Goal: Transaction & Acquisition: Obtain resource

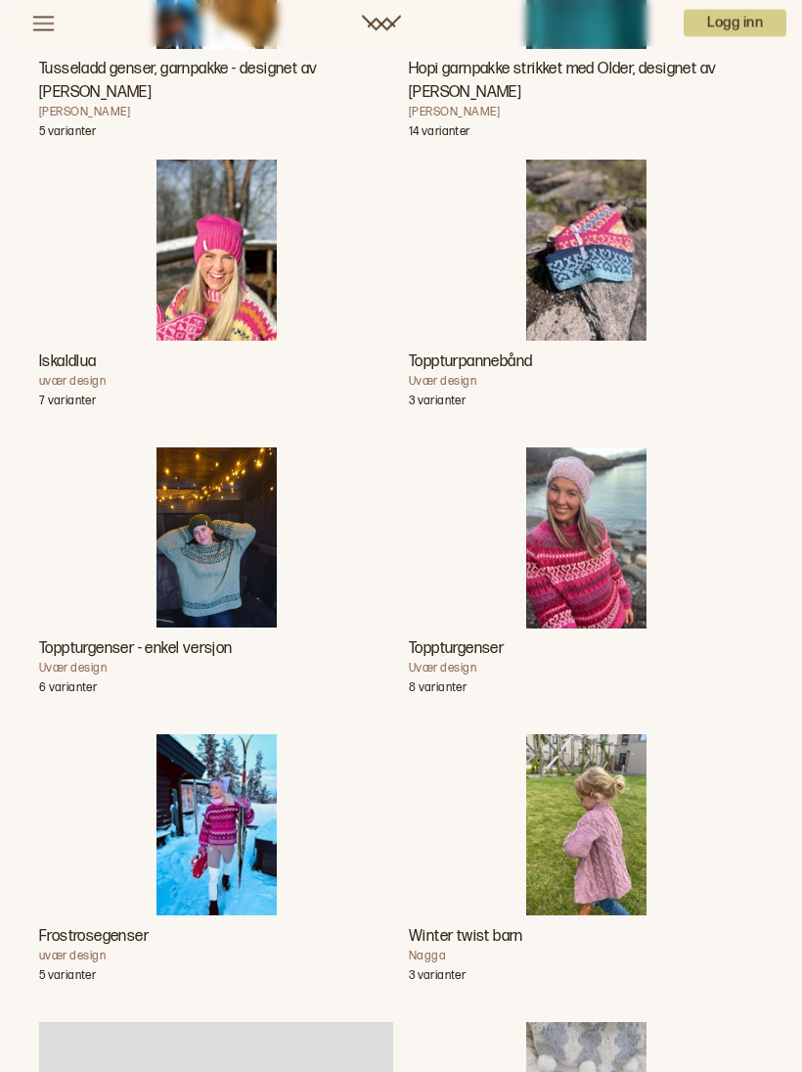
scroll to position [6085, 0]
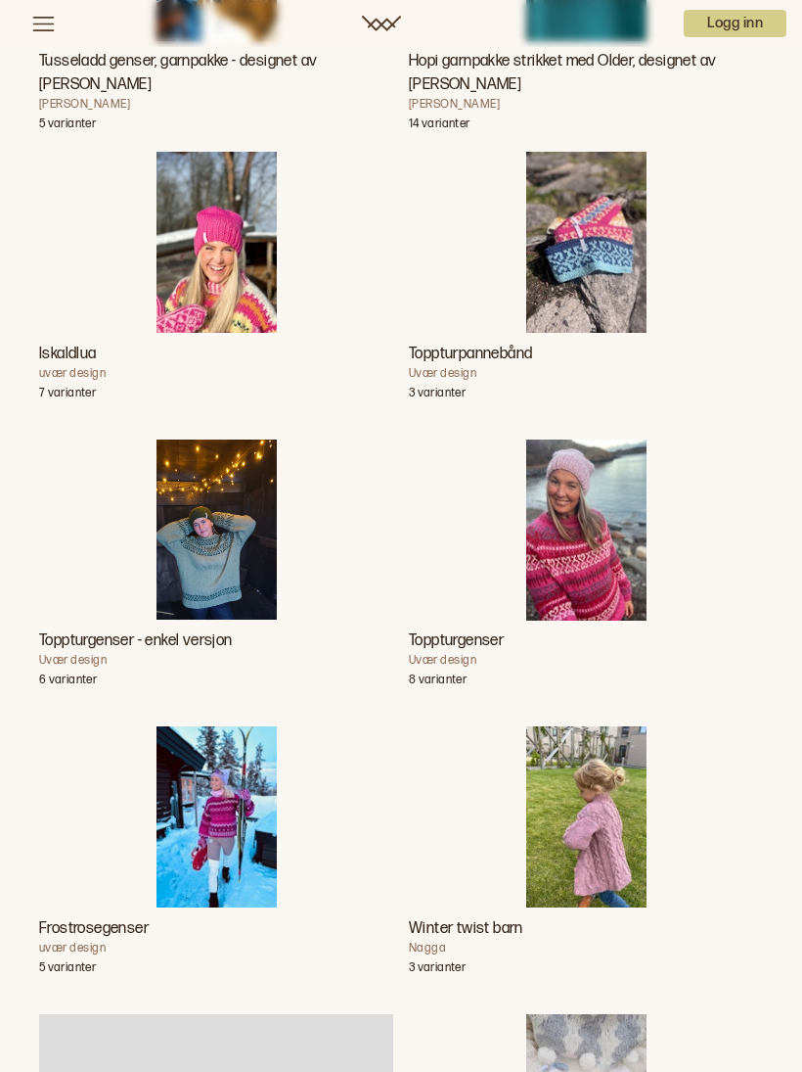
click at [584, 570] on img "Toppturgenser" at bounding box center [587, 529] width 120 height 181
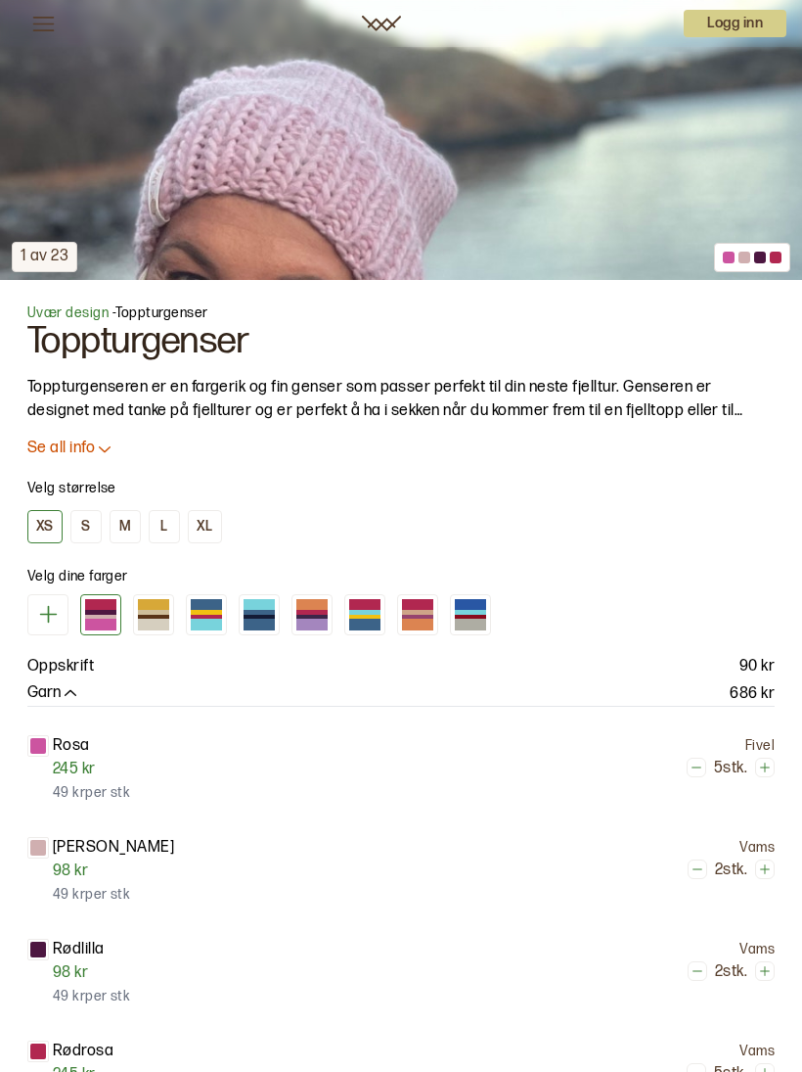
scroll to position [926, 0]
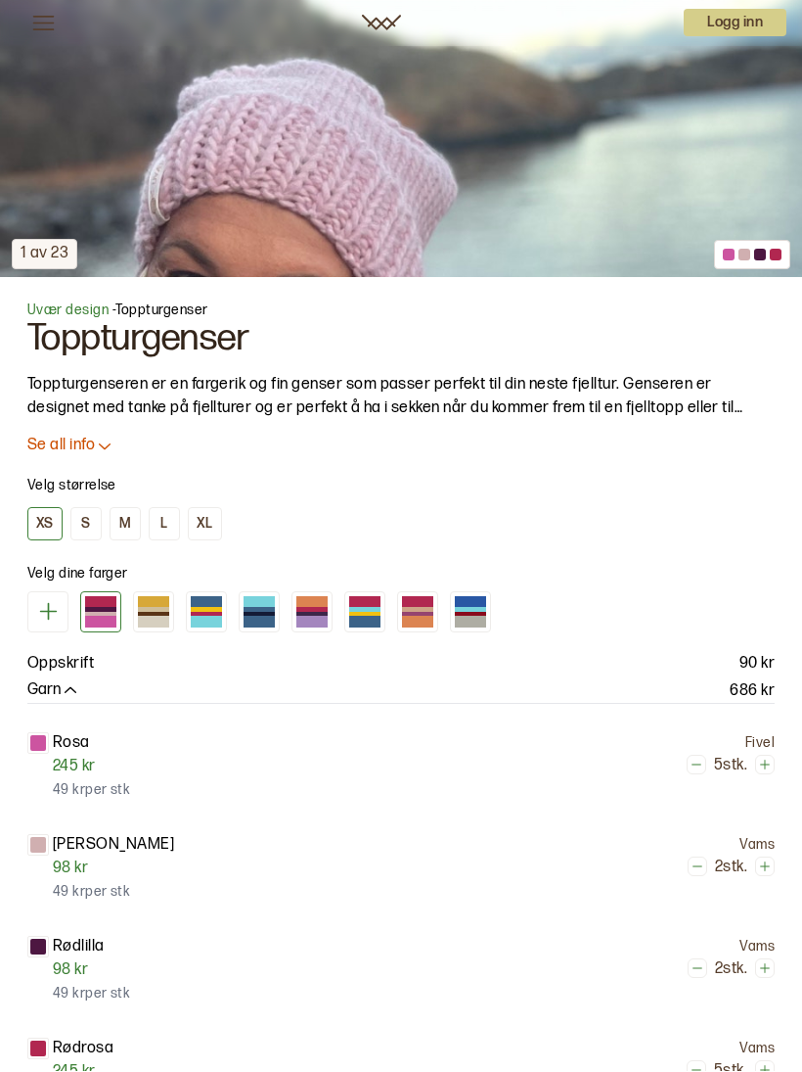
click at [86, 734] on p "Rosa" at bounding box center [71, 743] width 37 height 23
click at [43, 746] on div at bounding box center [38, 744] width 16 height 16
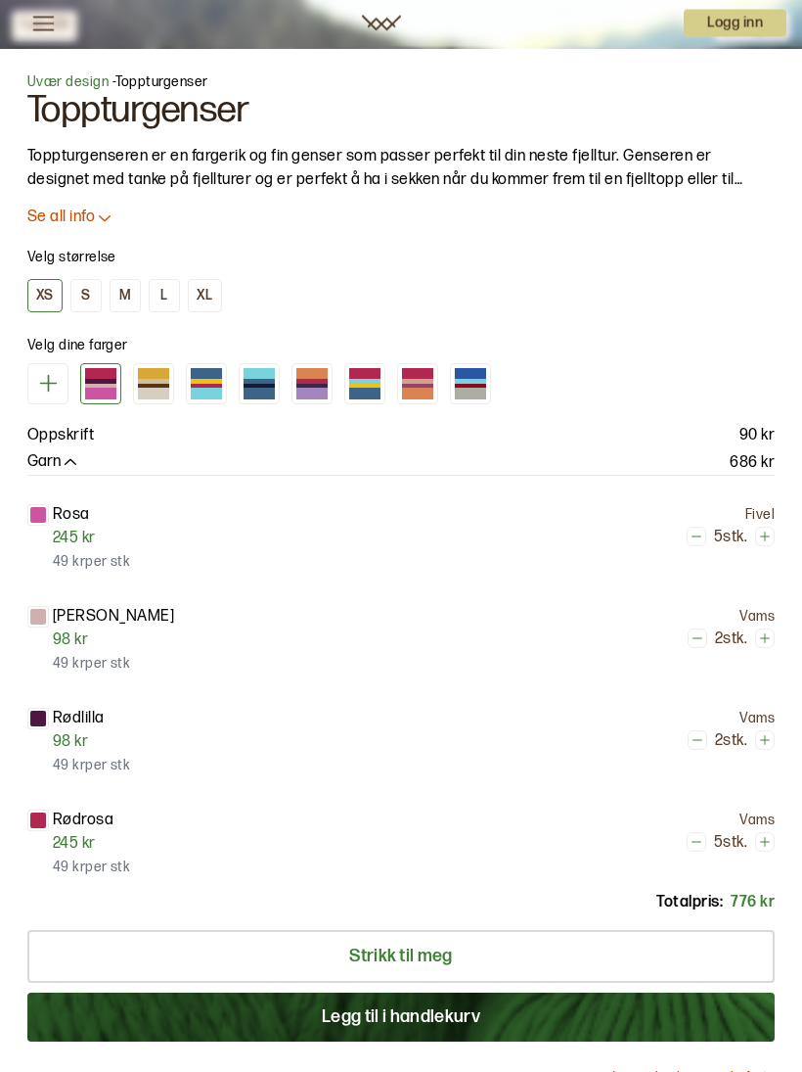
scroll to position [1155, 0]
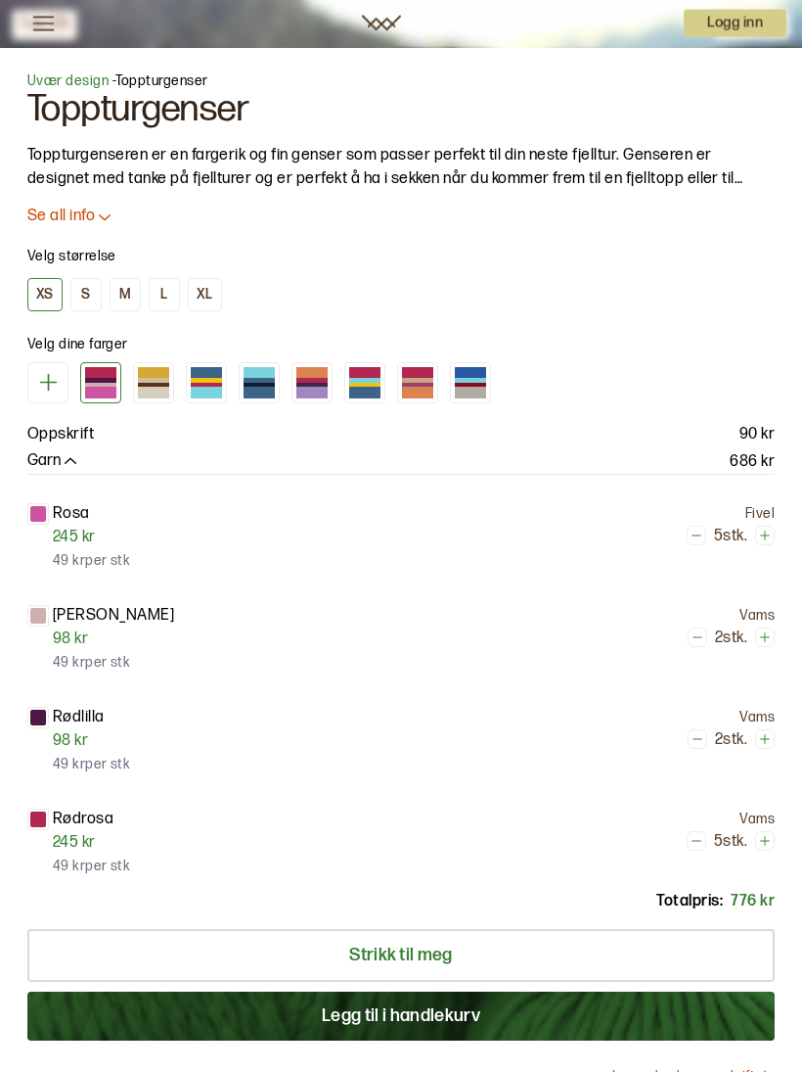
click at [442, 946] on link "Strikk til meg" at bounding box center [401, 956] width 748 height 53
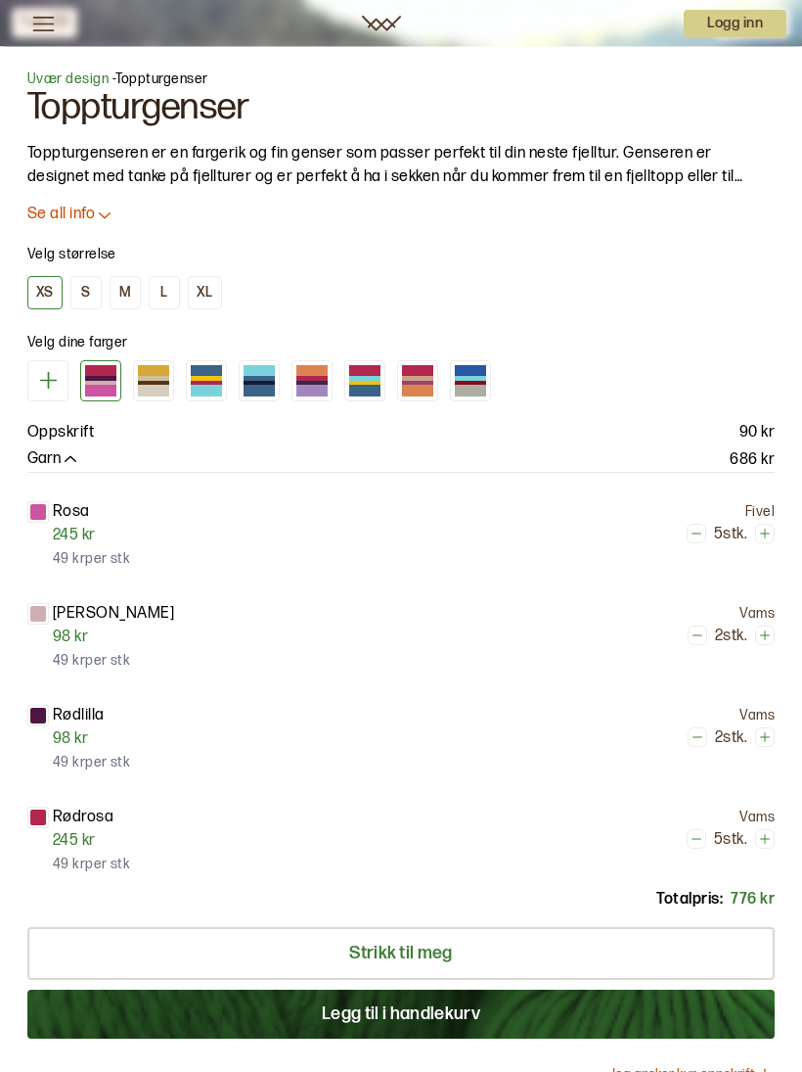
scroll to position [6121, 0]
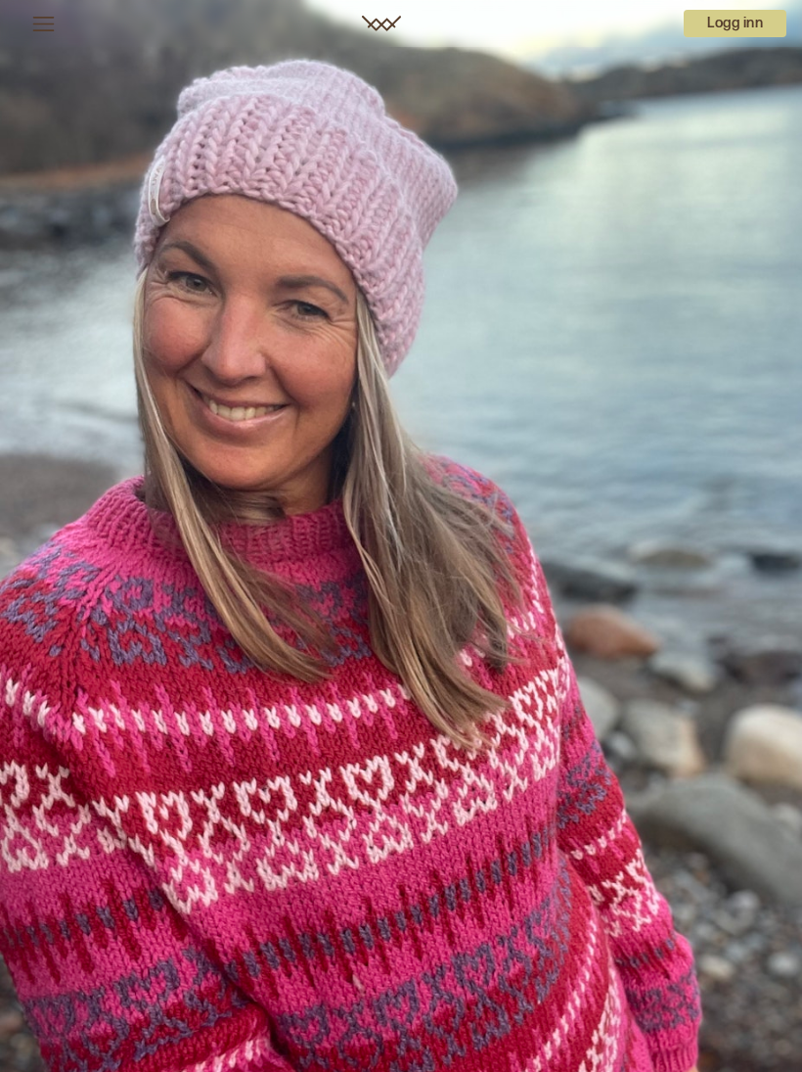
click at [41, 27] on icon at bounding box center [43, 24] width 24 height 24
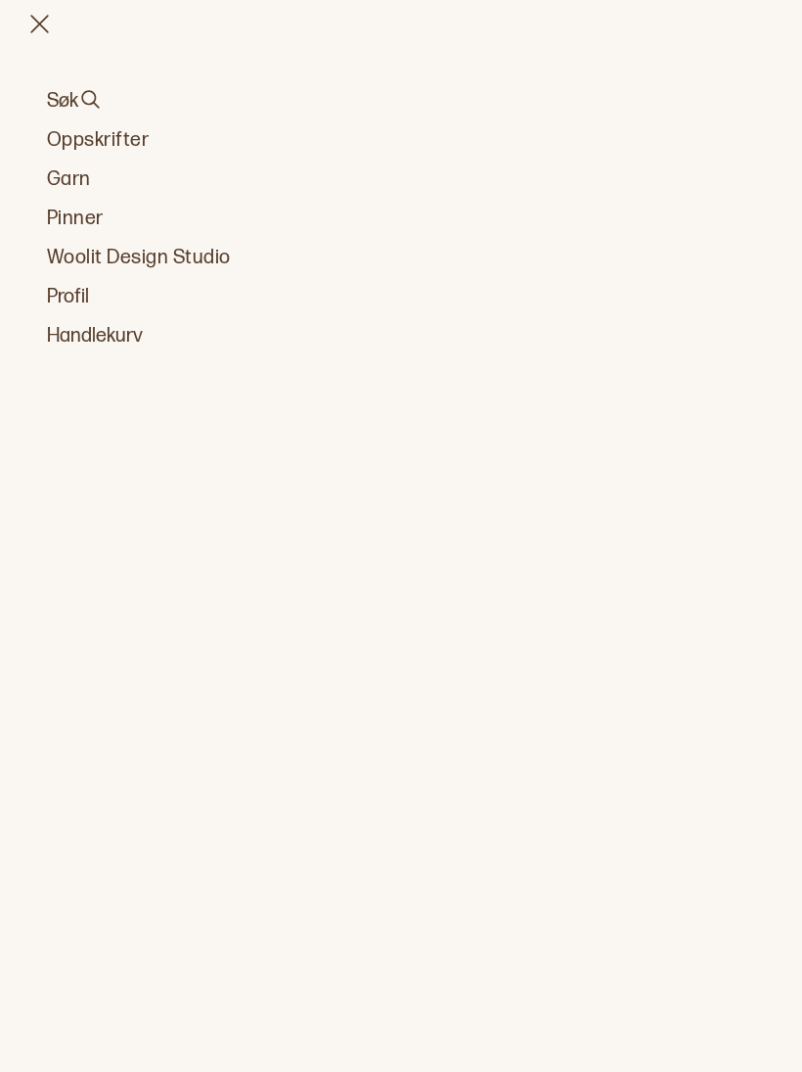
click at [128, 134] on link "Oppskrifter" at bounding box center [401, 139] width 709 height 27
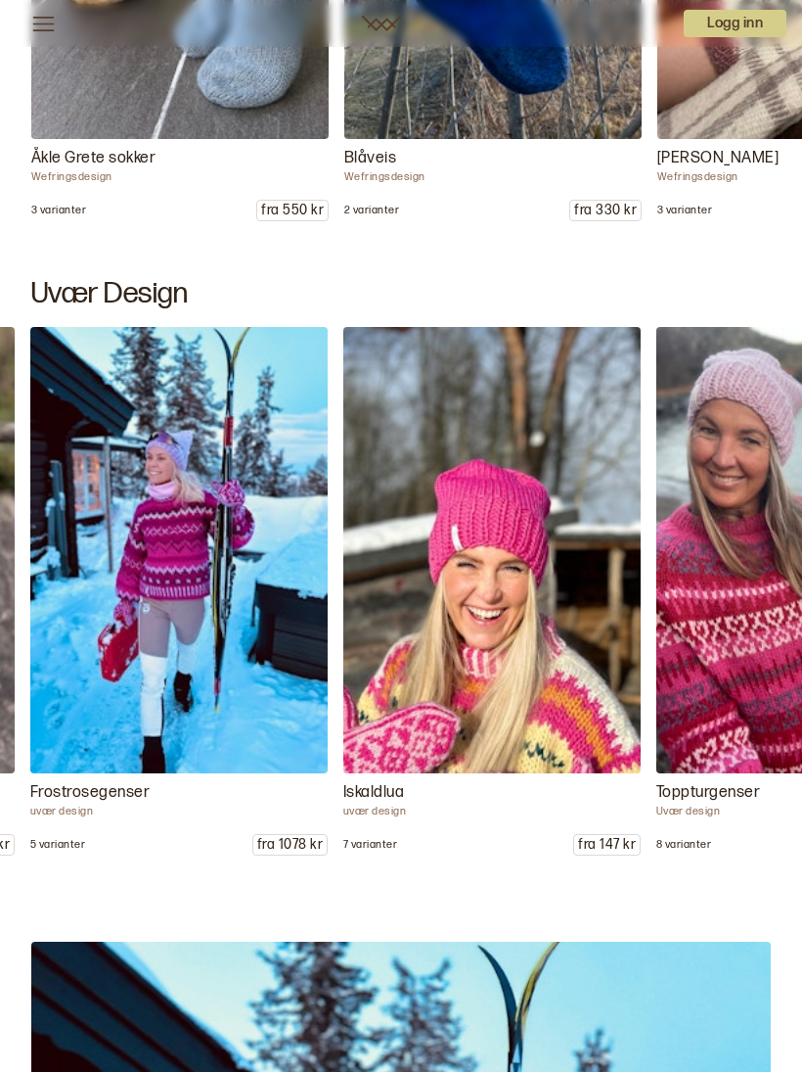
scroll to position [0, 313]
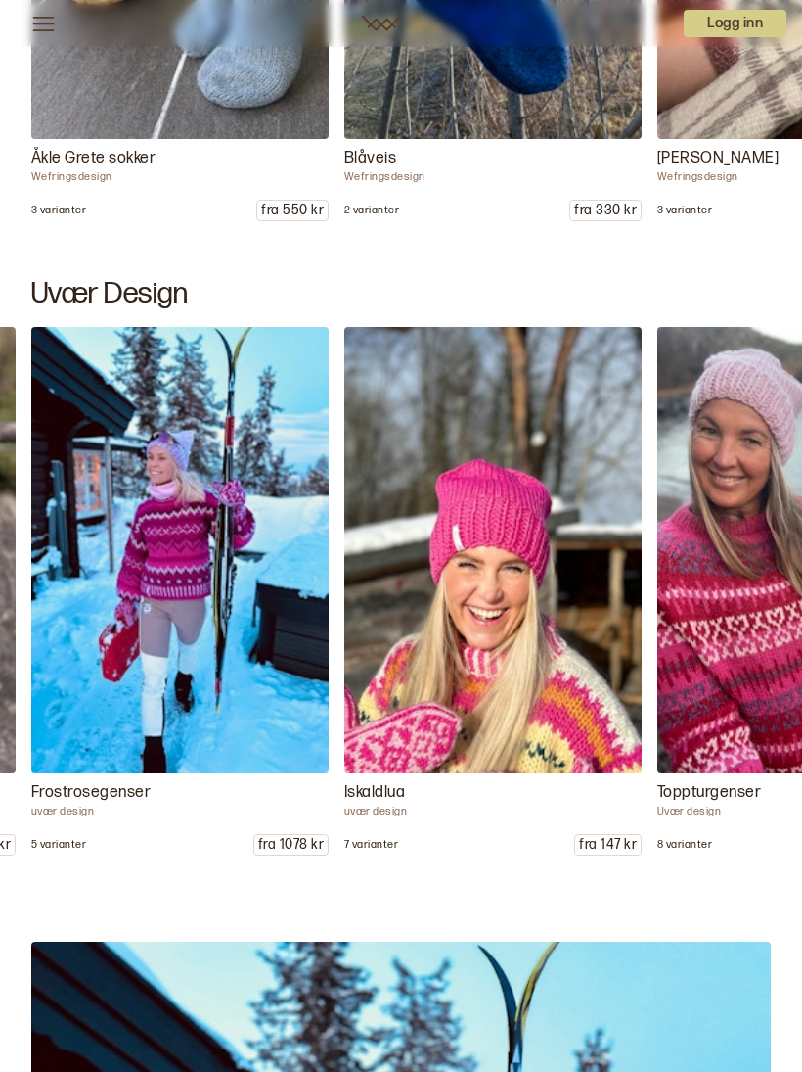
click at [721, 703] on img at bounding box center [807, 550] width 298 height 446
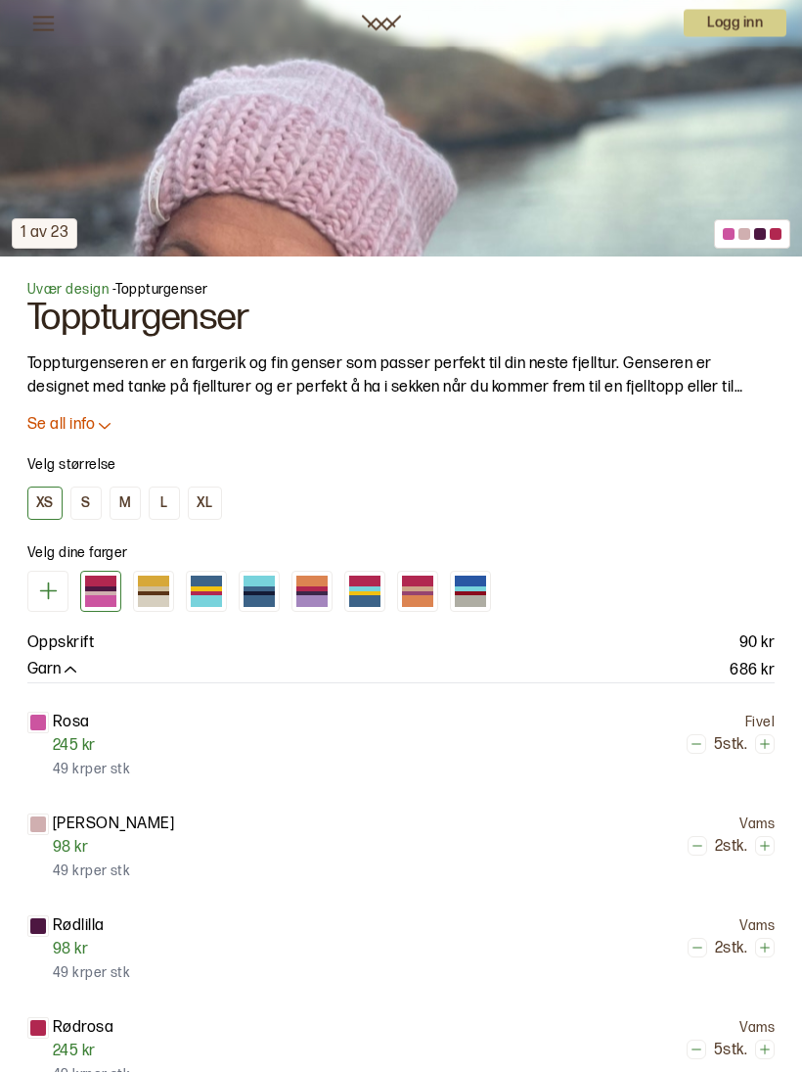
scroll to position [947, 0]
click at [60, 592] on icon at bounding box center [48, 590] width 24 height 24
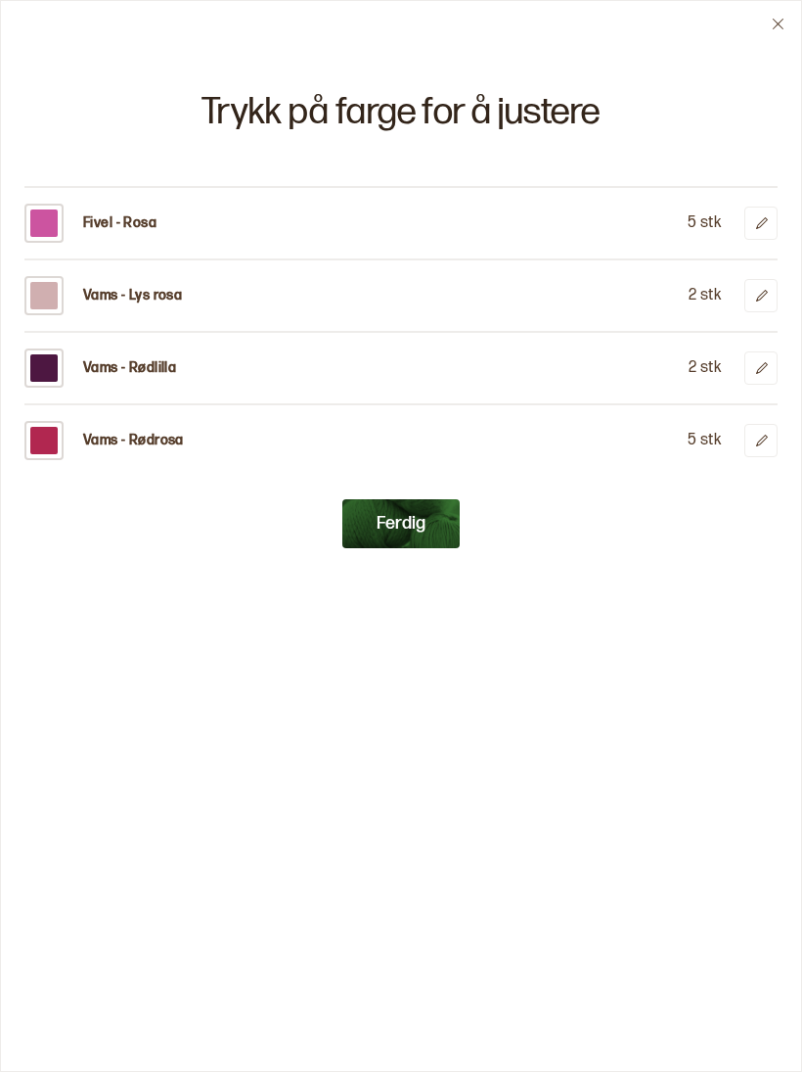
click at [42, 227] on div at bounding box center [43, 222] width 27 height 27
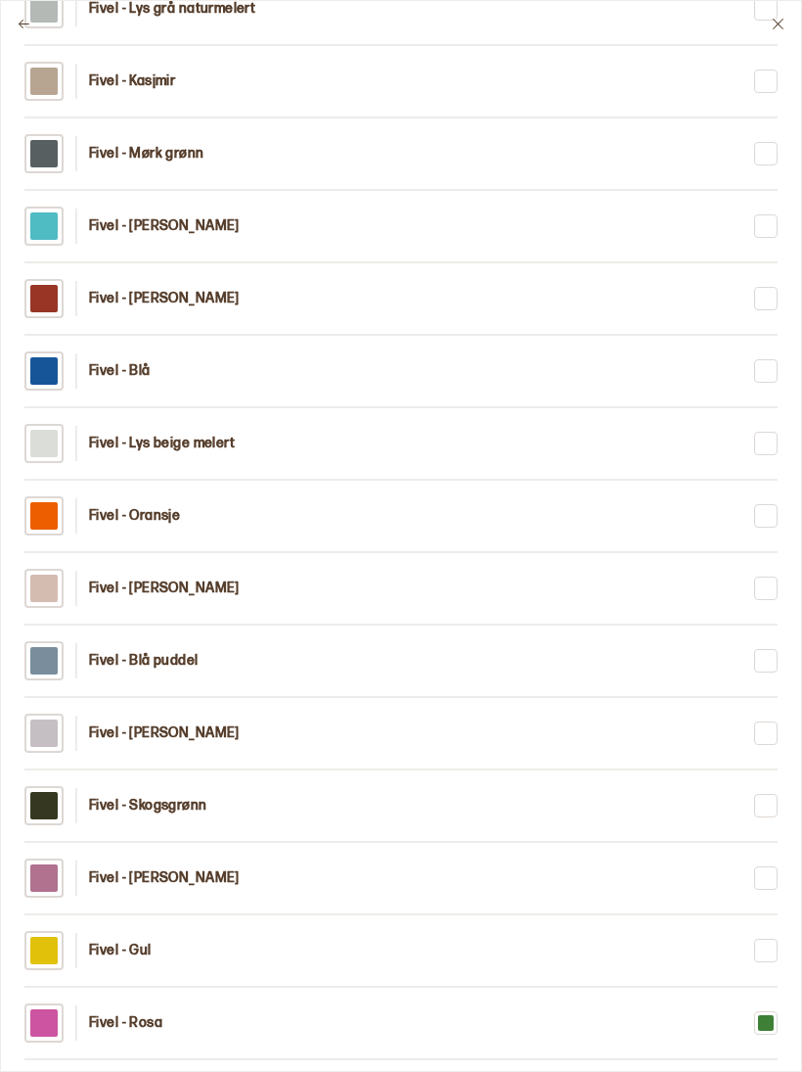
scroll to position [869, 0]
click at [185, 875] on p "Fivel - [PERSON_NAME]" at bounding box center [164, 877] width 151 height 20
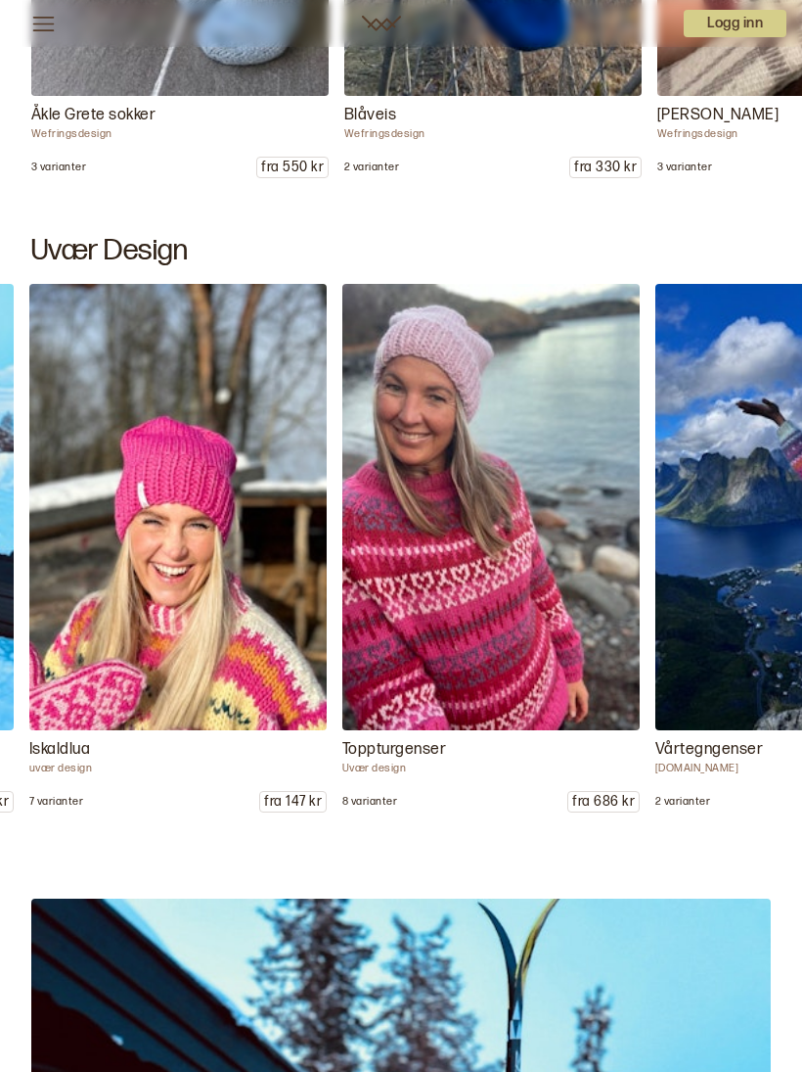
scroll to position [0, 626]
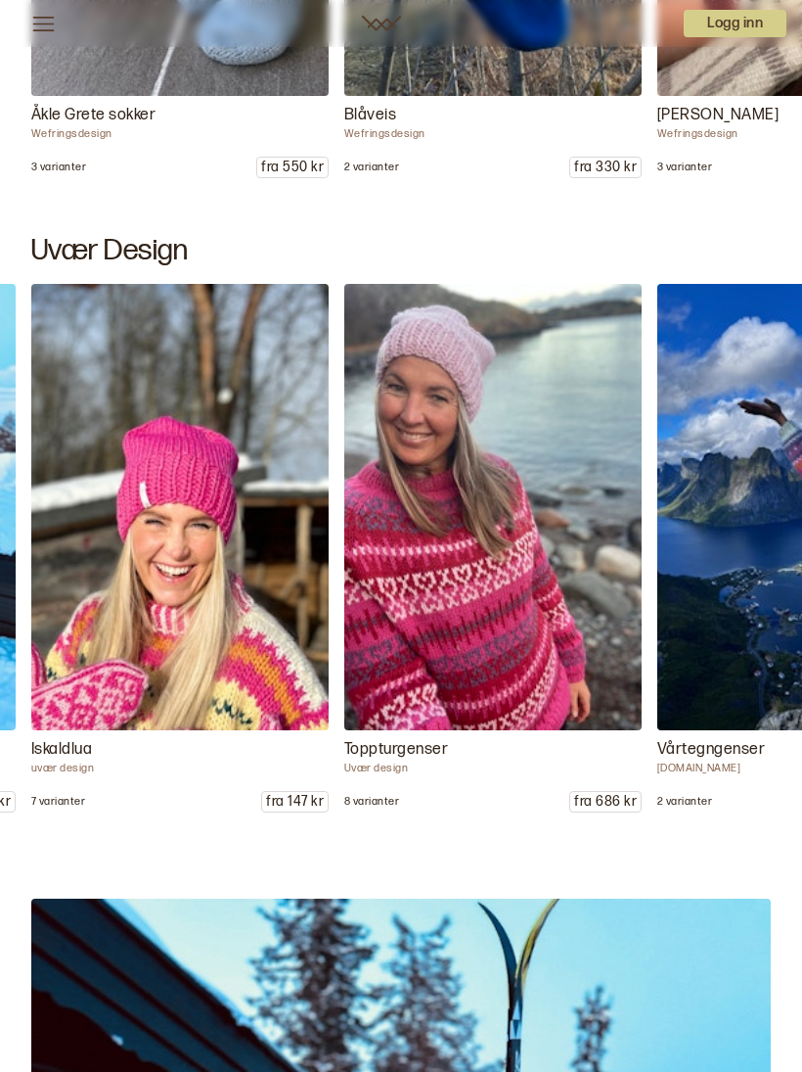
click at [304, 811] on p "fra 147 kr" at bounding box center [295, 802] width 66 height 20
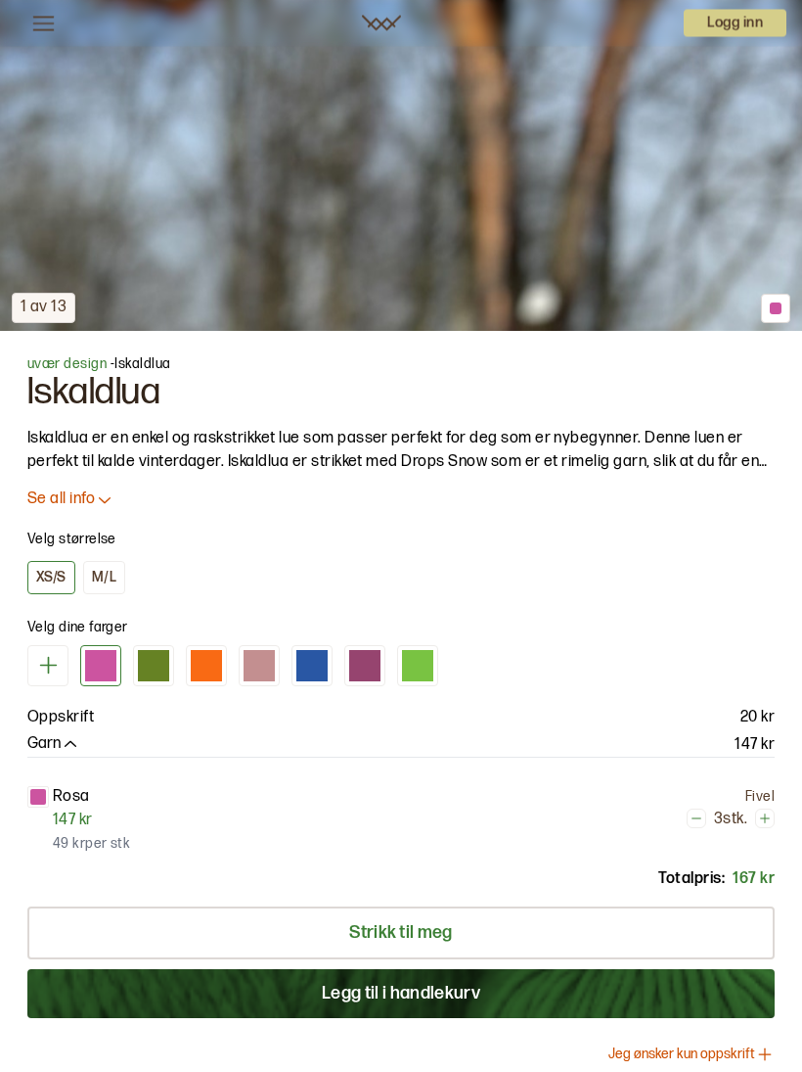
scroll to position [873, 0]
click at [101, 504] on icon at bounding box center [105, 499] width 20 height 20
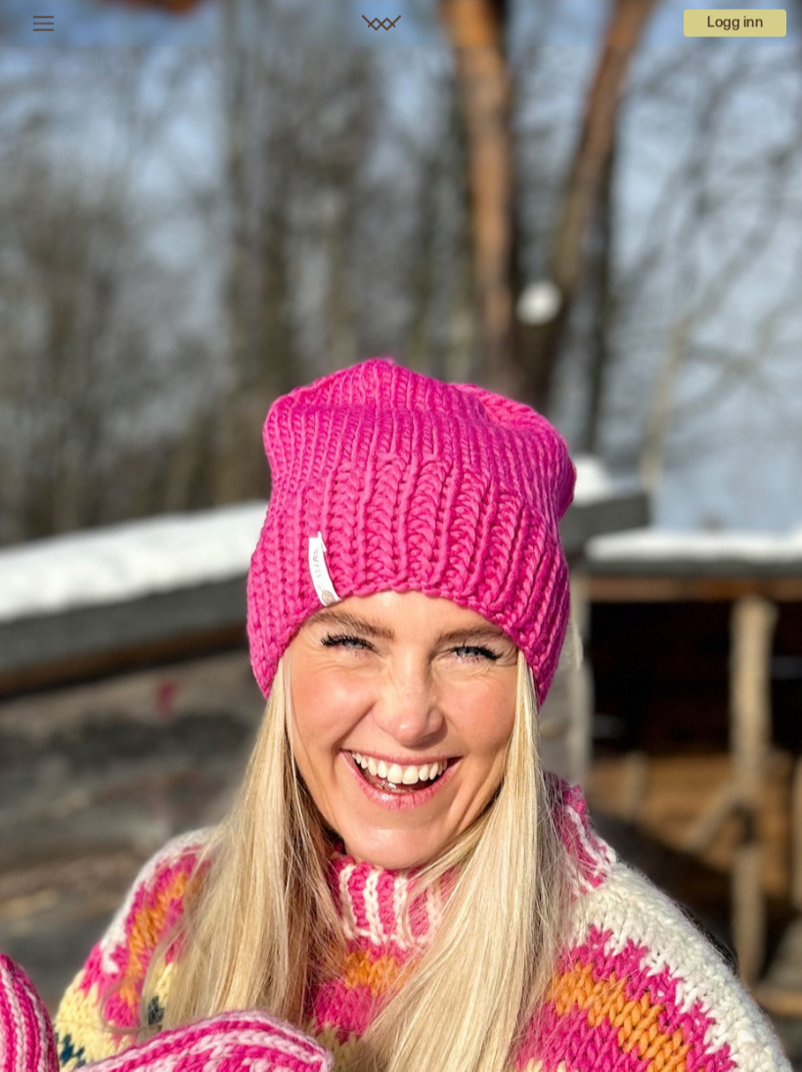
scroll to position [0, 0]
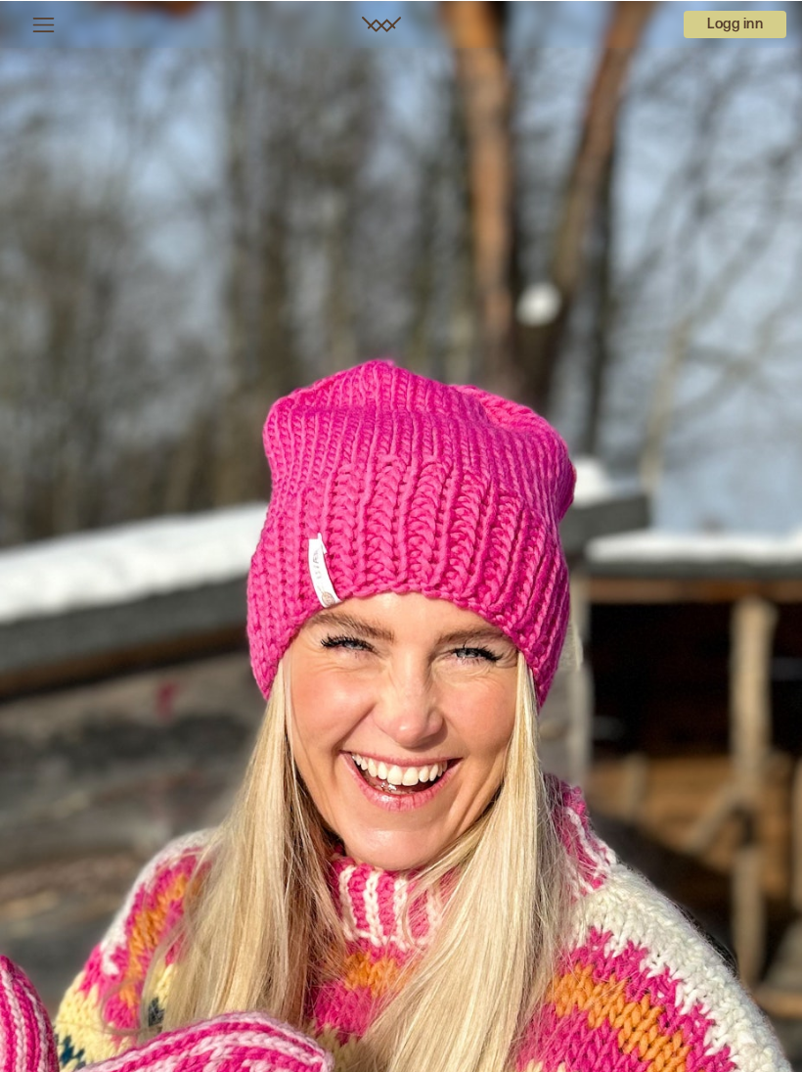
scroll to position [2460, 0]
